Goal: Information Seeking & Learning: Learn about a topic

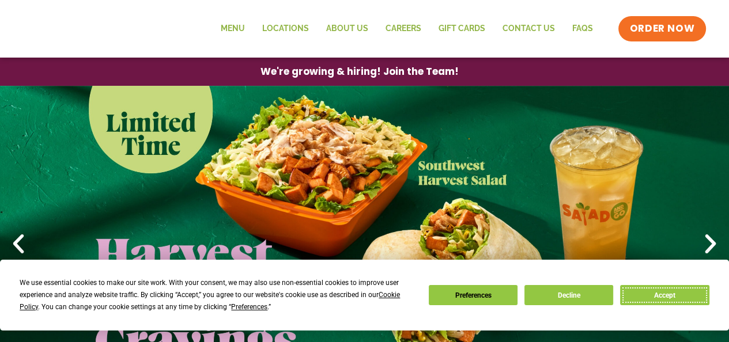
click at [645, 295] on button "Accept" at bounding box center [664, 295] width 89 height 20
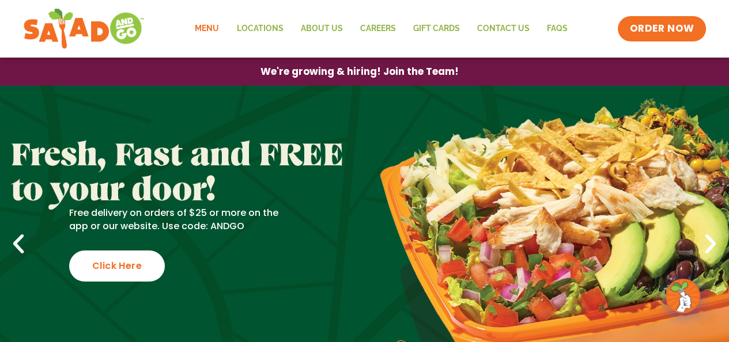
click at [202, 27] on link "Menu" at bounding box center [206, 29] width 41 height 27
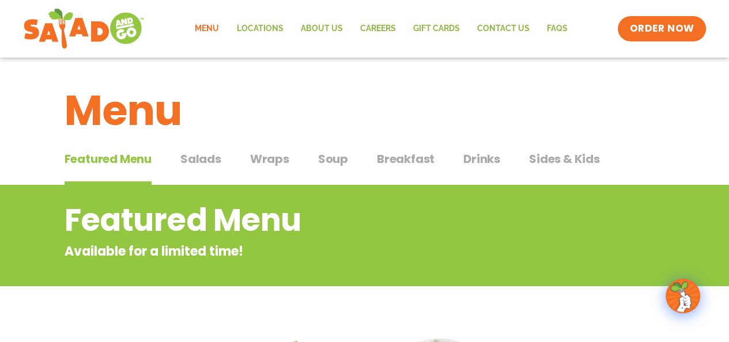
click at [338, 157] on span "Soup" at bounding box center [333, 158] width 30 height 17
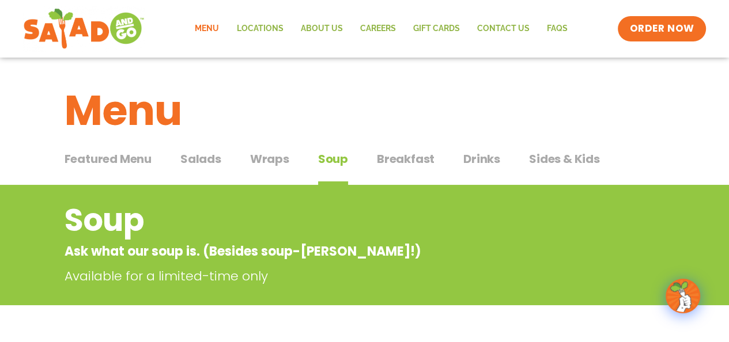
click at [557, 158] on span "Sides & Kids" at bounding box center [564, 158] width 71 height 17
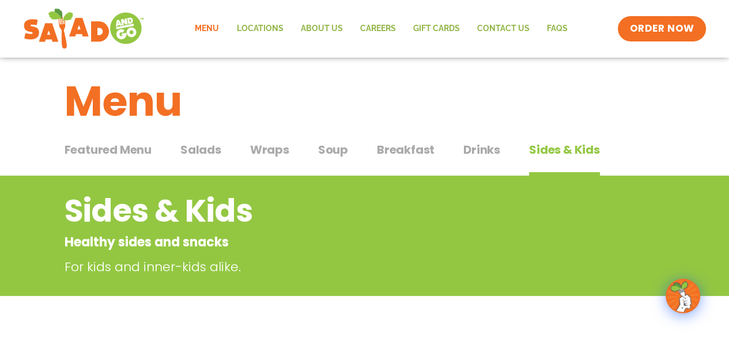
scroll to position [7, 0]
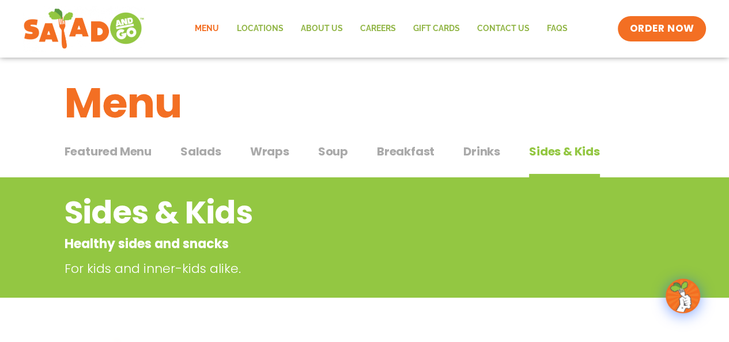
click at [408, 152] on span "Breakfast" at bounding box center [406, 151] width 58 height 17
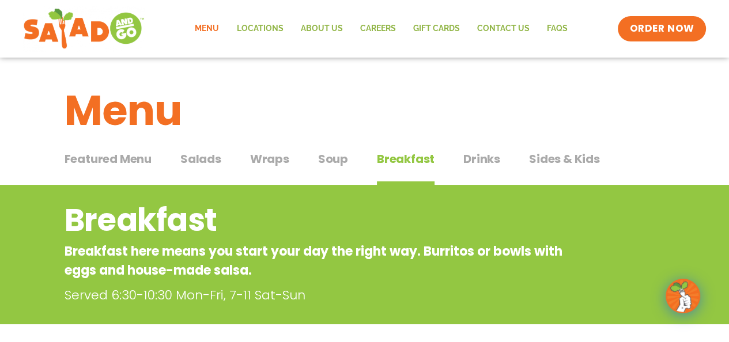
click at [264, 157] on span "Wraps" at bounding box center [269, 158] width 39 height 17
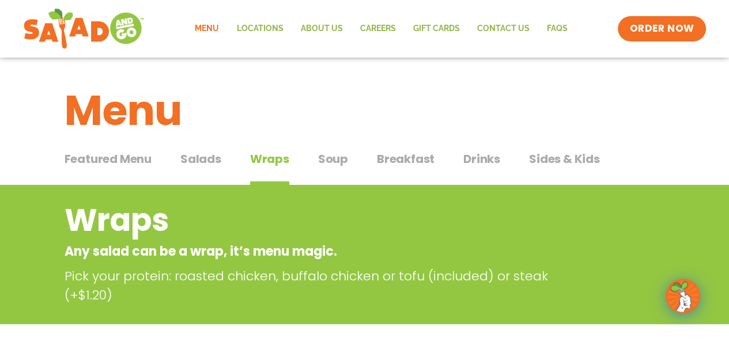
click at [202, 162] on span "Salads" at bounding box center [200, 158] width 41 height 17
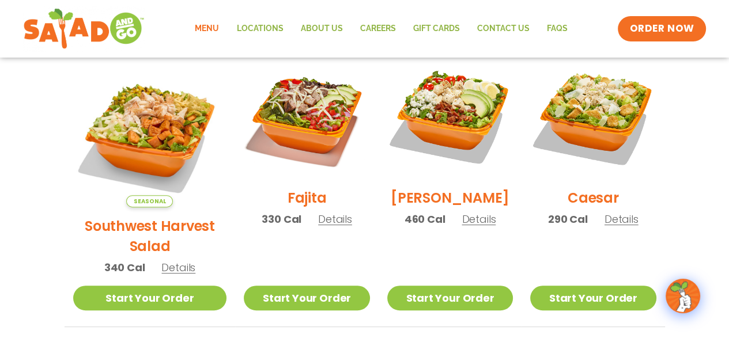
scroll to position [315, 0]
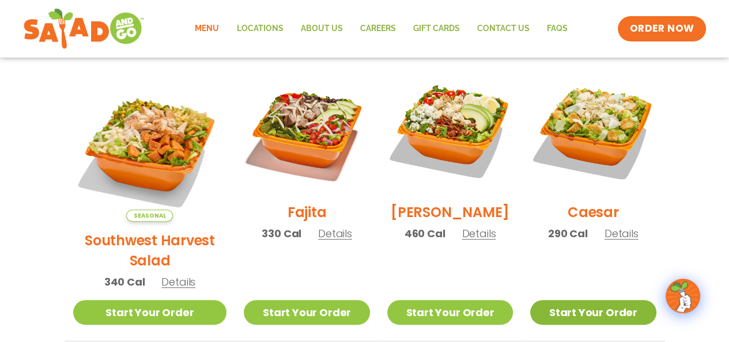
click at [585, 300] on link "Start Your Order" at bounding box center [593, 312] width 126 height 25
